Goal: Information Seeking & Learning: Learn about a topic

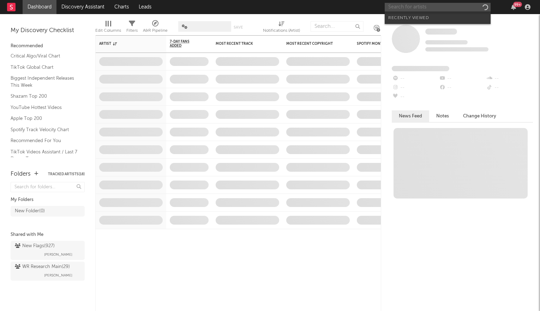
click at [407, 9] on input "text" at bounding box center [438, 7] width 106 height 9
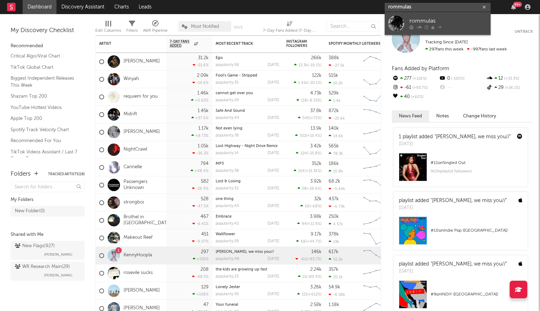
type input "rommulas"
click at [408, 28] on link "rommulas" at bounding box center [438, 23] width 106 height 23
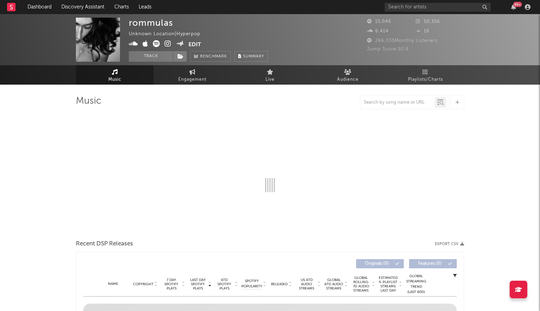
select select "1w"
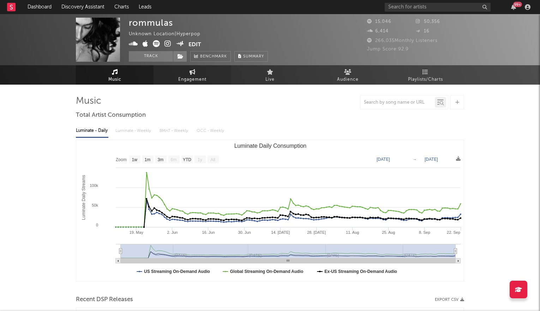
click at [190, 74] on link "Engagement" at bounding box center [193, 74] width 78 height 19
select select "1w"
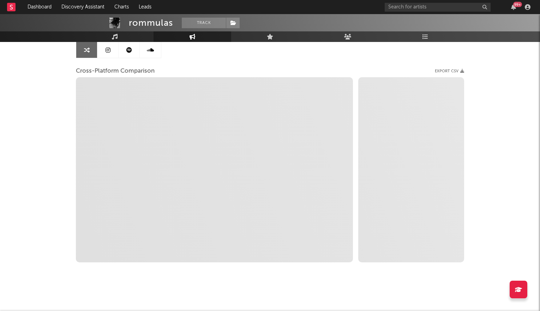
scroll to position [68, 0]
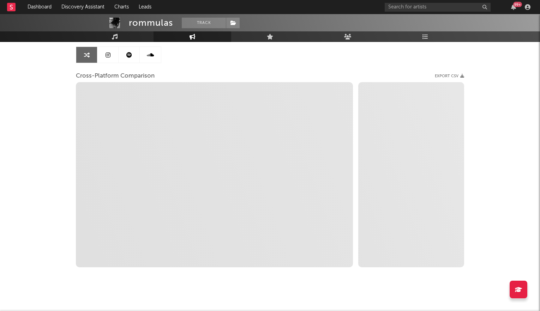
select select "1m"
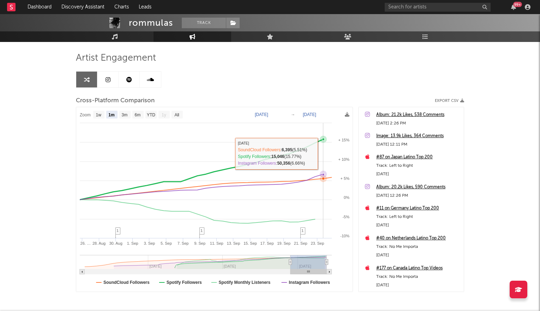
scroll to position [0, 0]
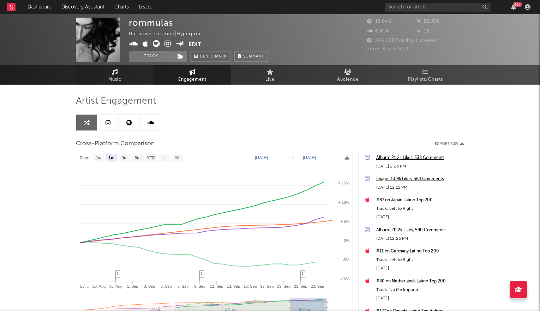
click at [130, 73] on link "Music" at bounding box center [115, 74] width 78 height 19
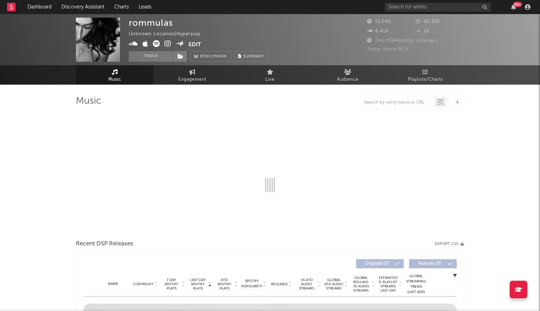
select select "1w"
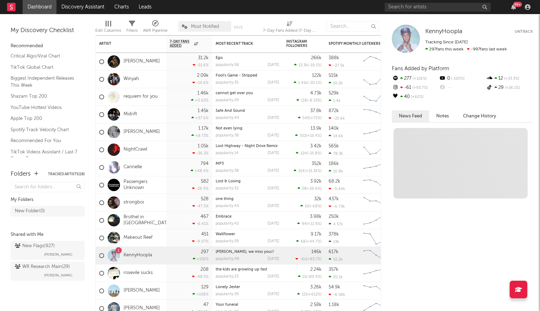
click at [405, 2] on div "99 +" at bounding box center [459, 7] width 148 height 14
click at [403, 6] on input "text" at bounding box center [438, 7] width 106 height 9
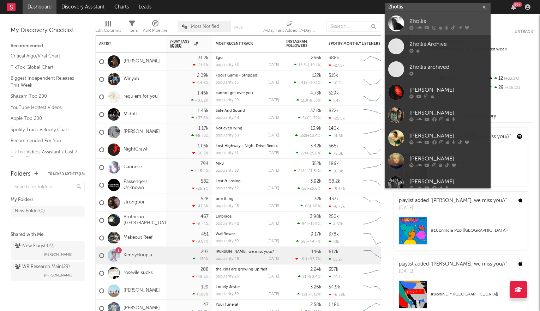
type input "2hollis"
click at [414, 27] on div at bounding box center [448, 27] width 78 height 4
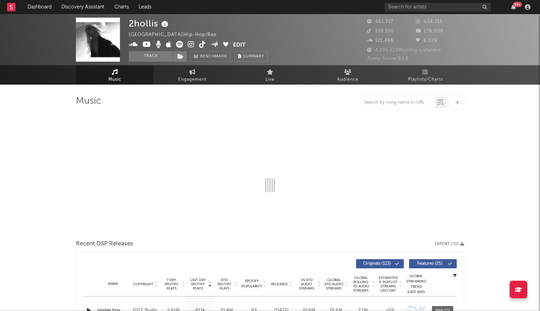
select select "6m"
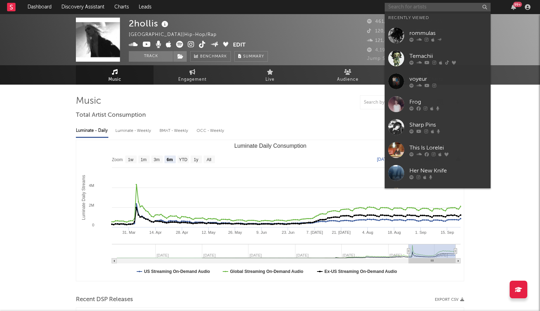
click at [402, 6] on input "text" at bounding box center [438, 7] width 106 height 9
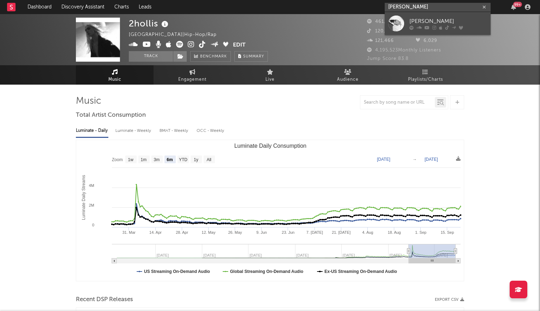
type input "[PERSON_NAME]"
click at [408, 25] on link "[PERSON_NAME]" at bounding box center [438, 23] width 106 height 23
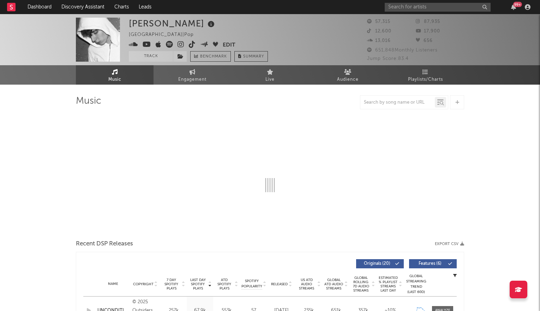
select select "6m"
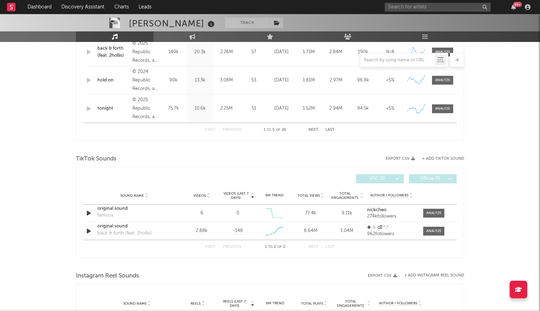
scroll to position [400, 0]
